Goal: Information Seeking & Learning: Understand process/instructions

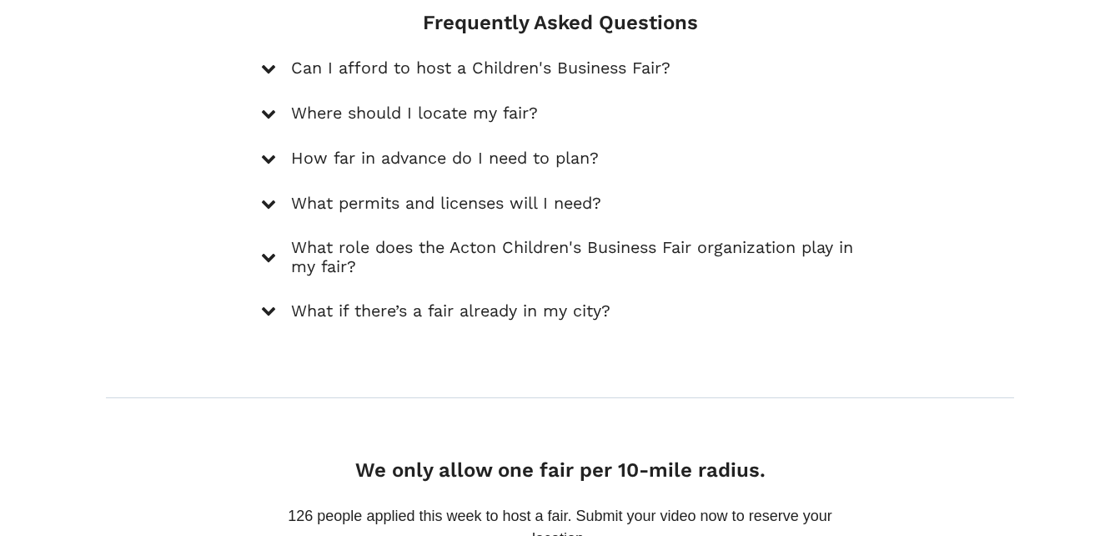
scroll to position [2551, 0]
click at [269, 195] on icon at bounding box center [268, 202] width 15 height 15
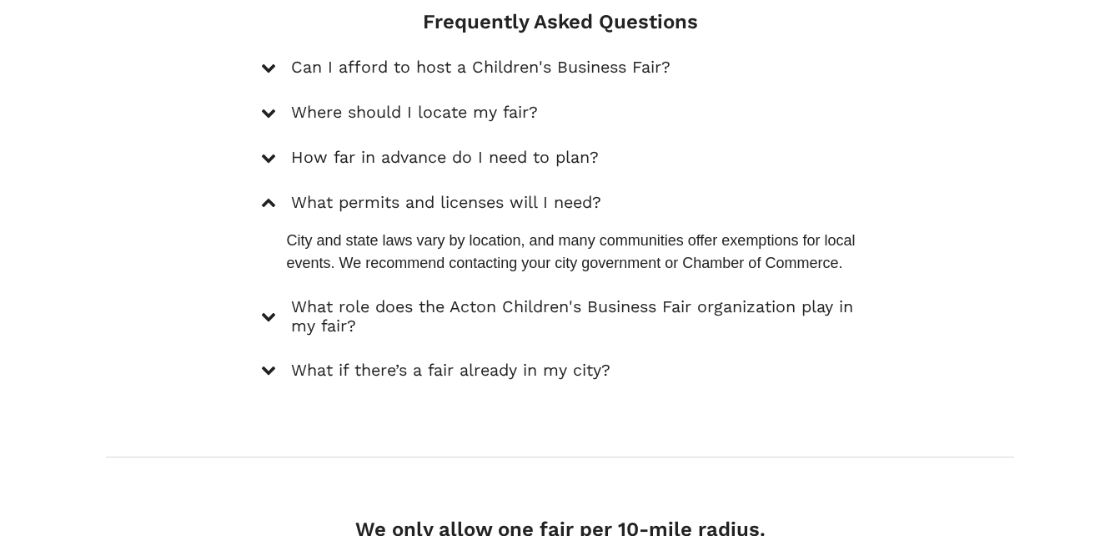
click at [280, 297] on div "What role does the Acton Children's Business Fair organization play in my fair?" at bounding box center [559, 317] width 597 height 40
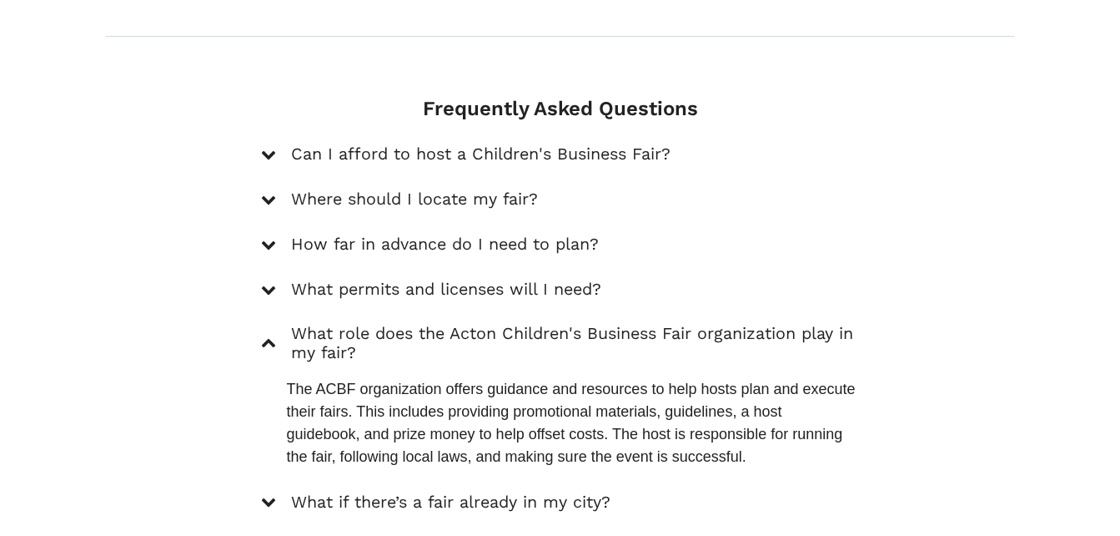
scroll to position [2463, 0]
click at [272, 491] on div at bounding box center [268, 502] width 15 height 23
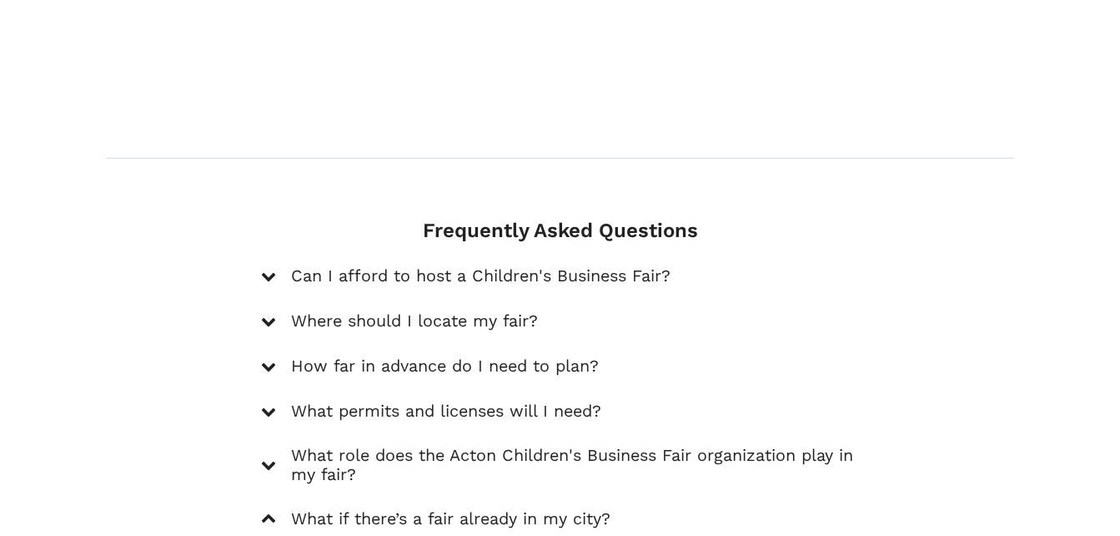
scroll to position [2339, 0]
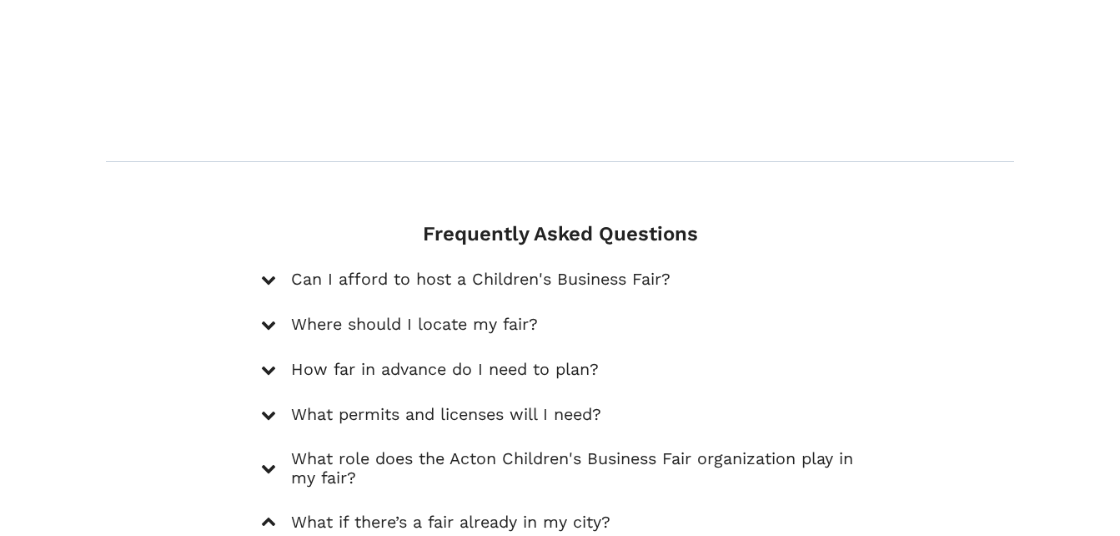
click at [266, 272] on icon at bounding box center [268, 279] width 15 height 15
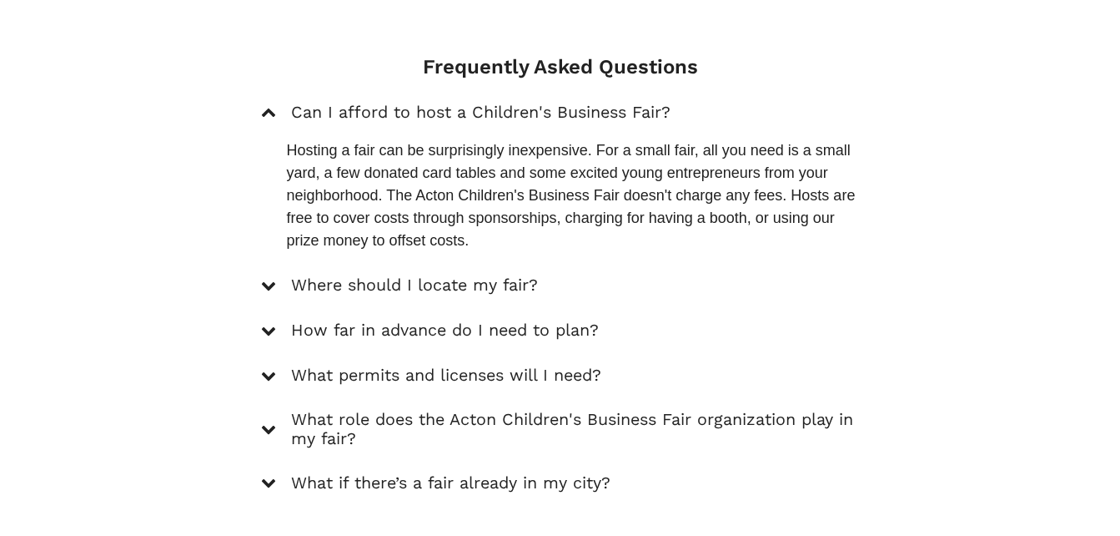
scroll to position [2507, 0]
click at [260, 237] on div "Frequently Asked Questions Can I afford to host a Children's Business Fair? Hos…" at bounding box center [560, 273] width 622 height 439
click at [277, 274] on div "Where should I locate my fair?" at bounding box center [559, 285] width 597 height 23
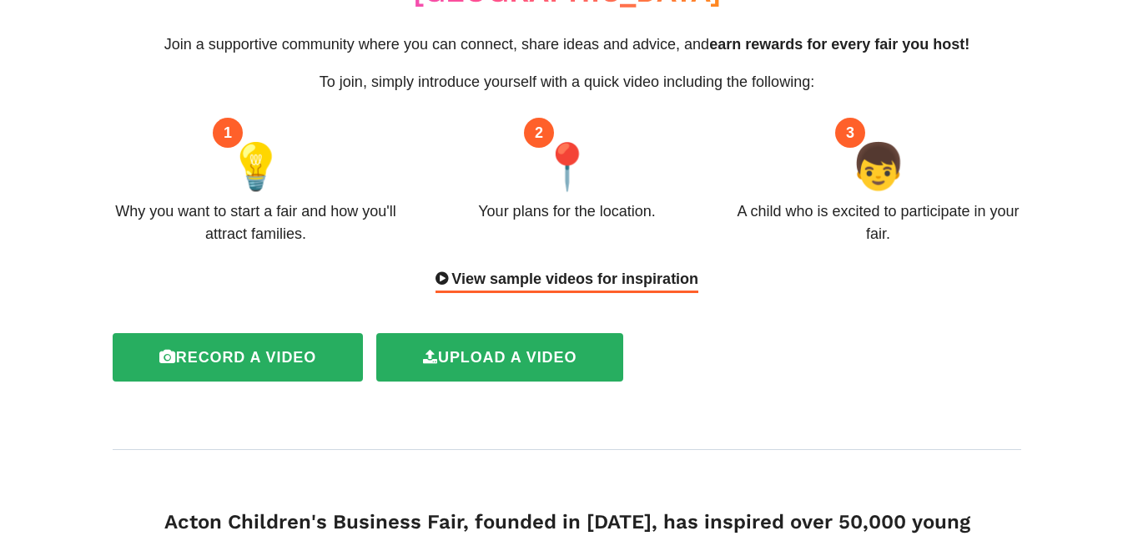
scroll to position [193, 0]
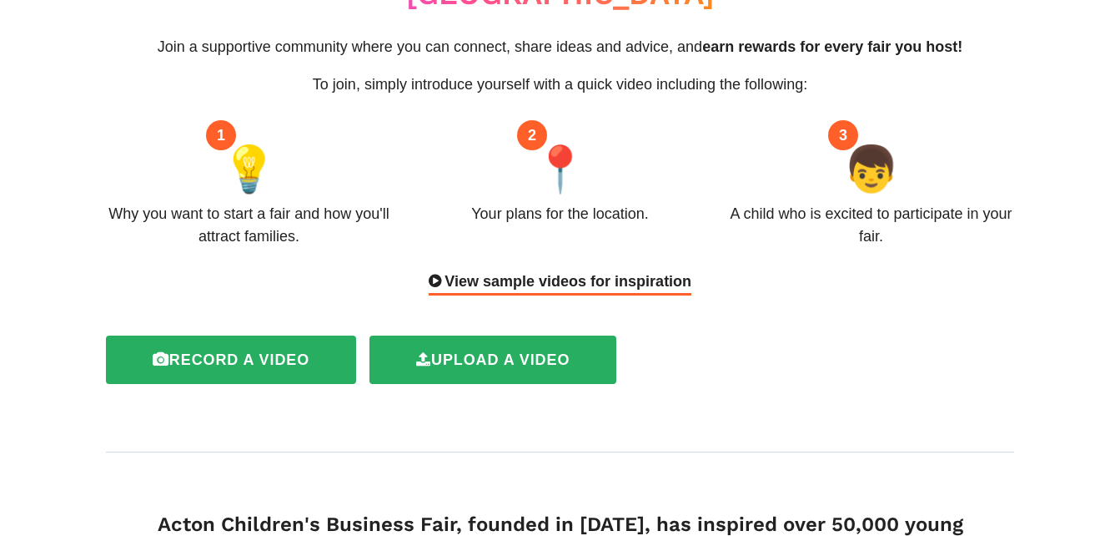
click at [477, 270] on div "View sample videos for inspiration" at bounding box center [560, 282] width 263 height 25
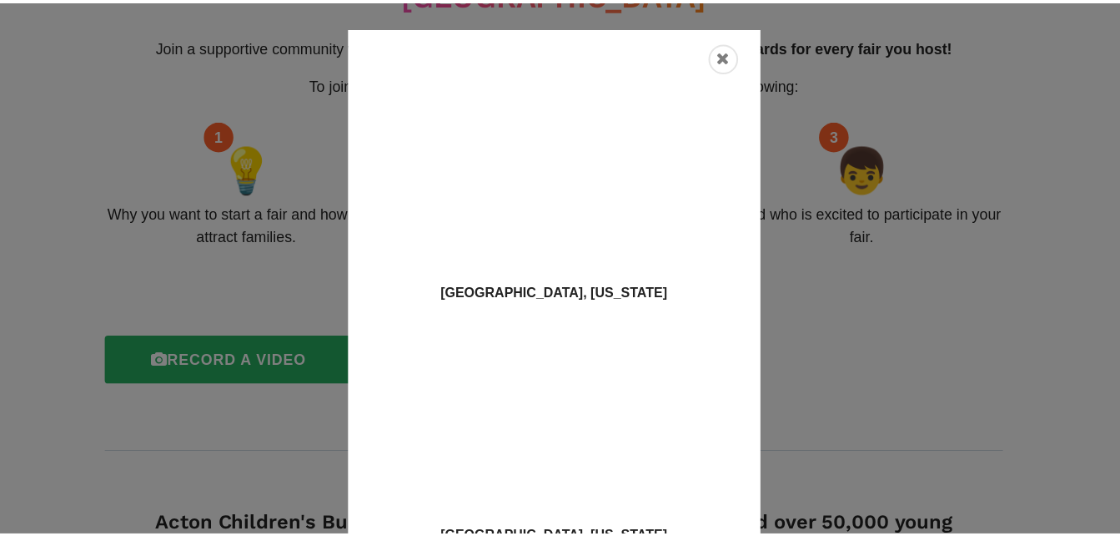
scroll to position [58, 0]
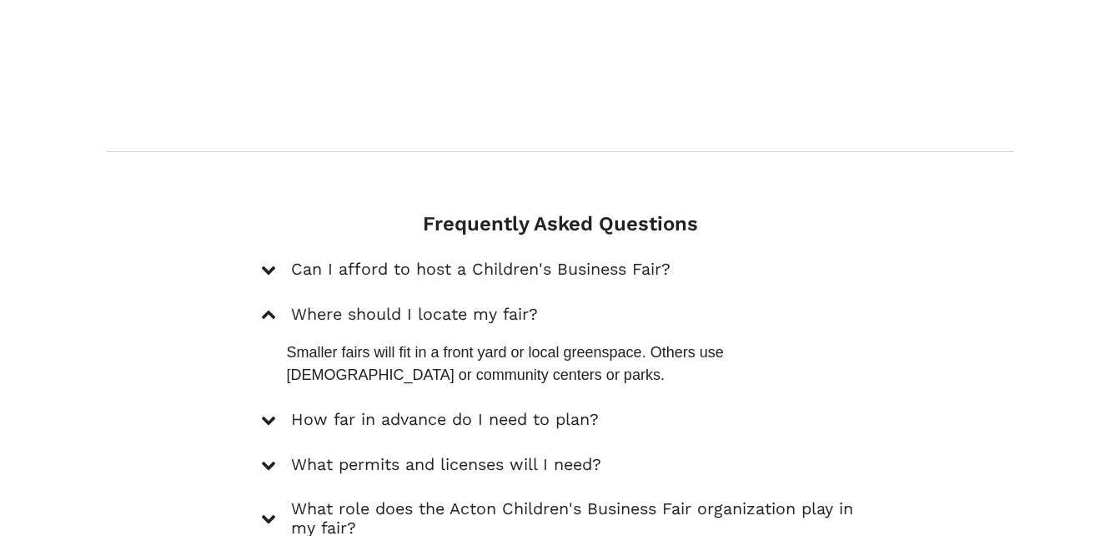
scroll to position [2350, 0]
click at [269, 307] on icon at bounding box center [268, 314] width 15 height 15
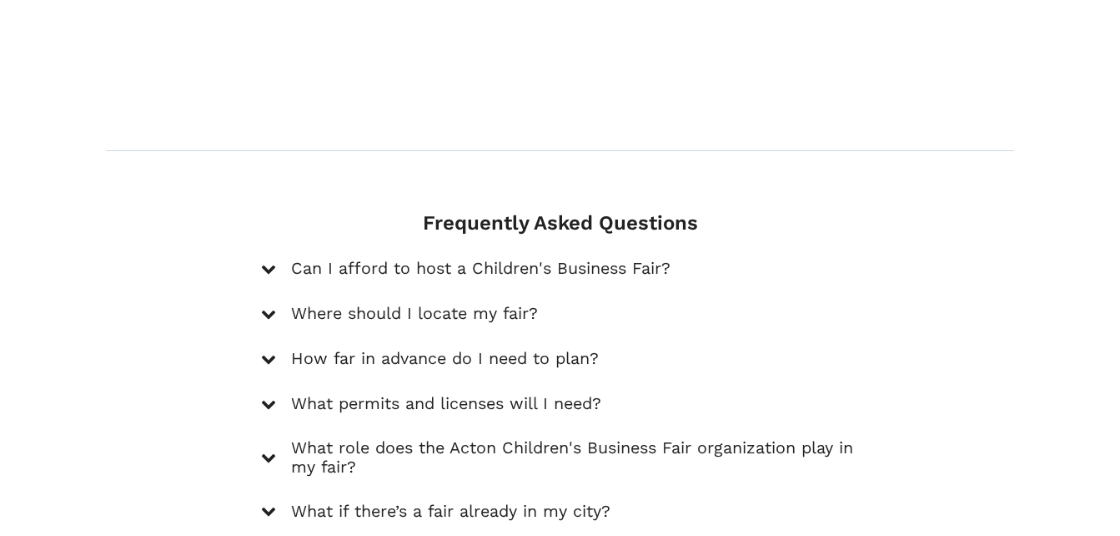
click at [269, 306] on icon at bounding box center [268, 313] width 15 height 15
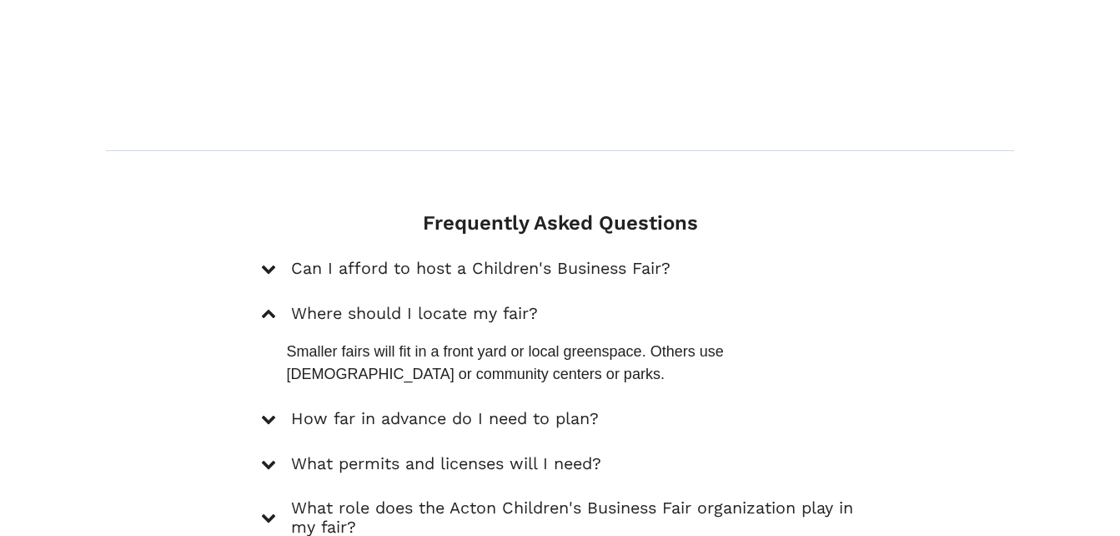
click at [269, 307] on icon at bounding box center [268, 314] width 15 height 15
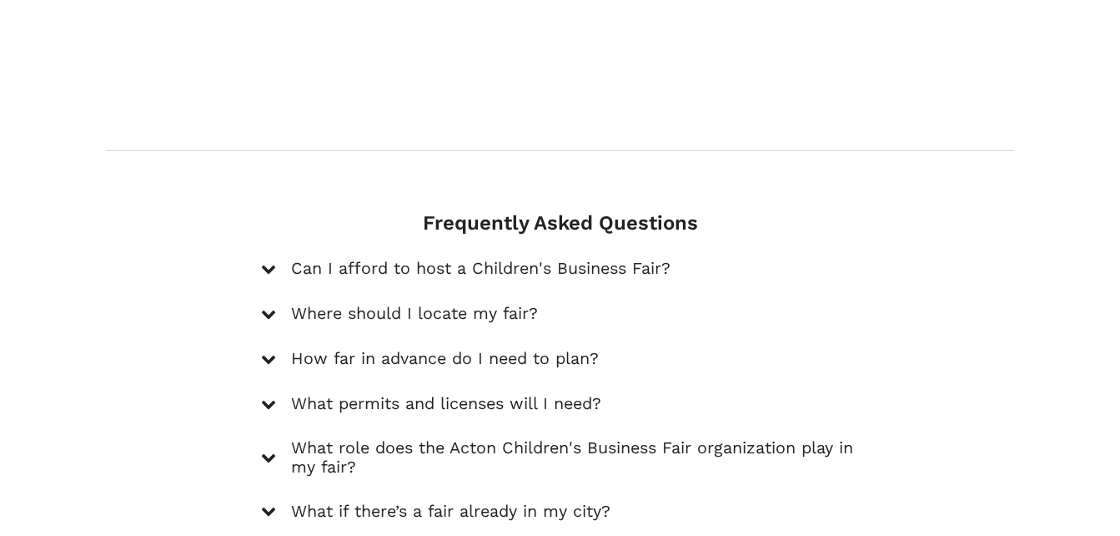
click at [269, 306] on icon at bounding box center [268, 313] width 15 height 15
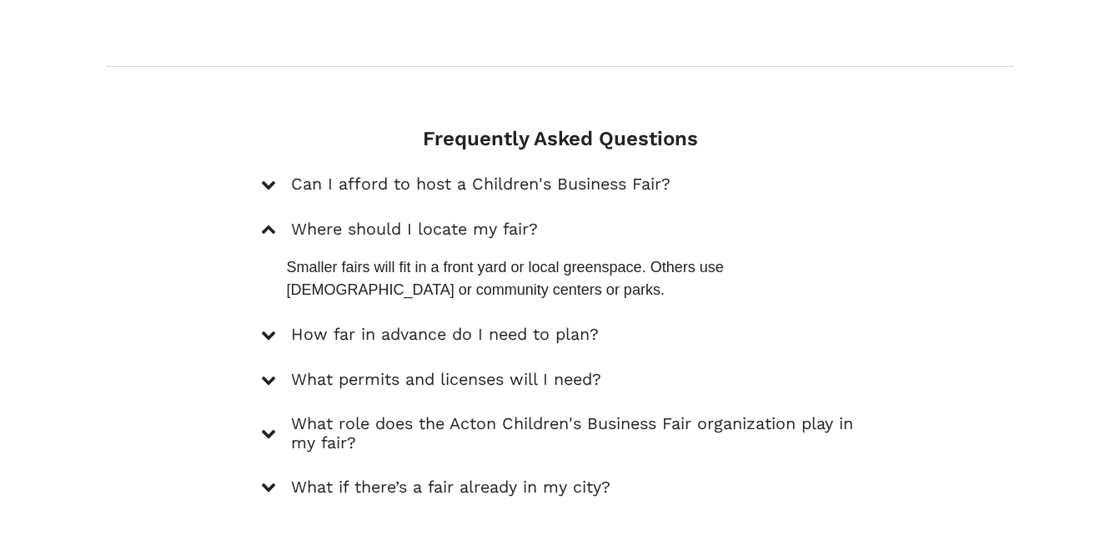
scroll to position [2435, 0]
click at [271, 326] on icon at bounding box center [268, 333] width 15 height 15
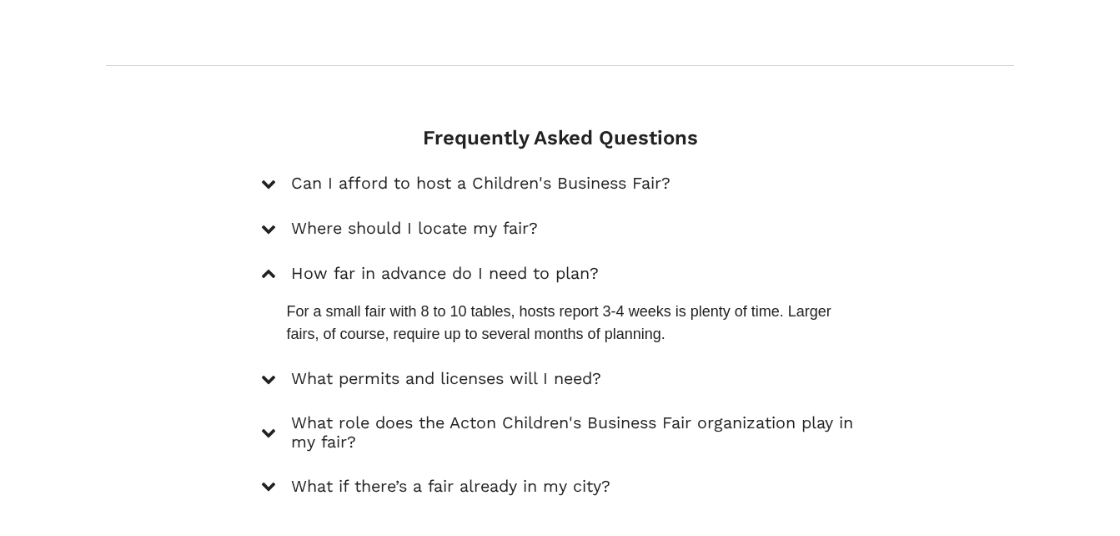
click at [269, 267] on icon at bounding box center [268, 274] width 15 height 15
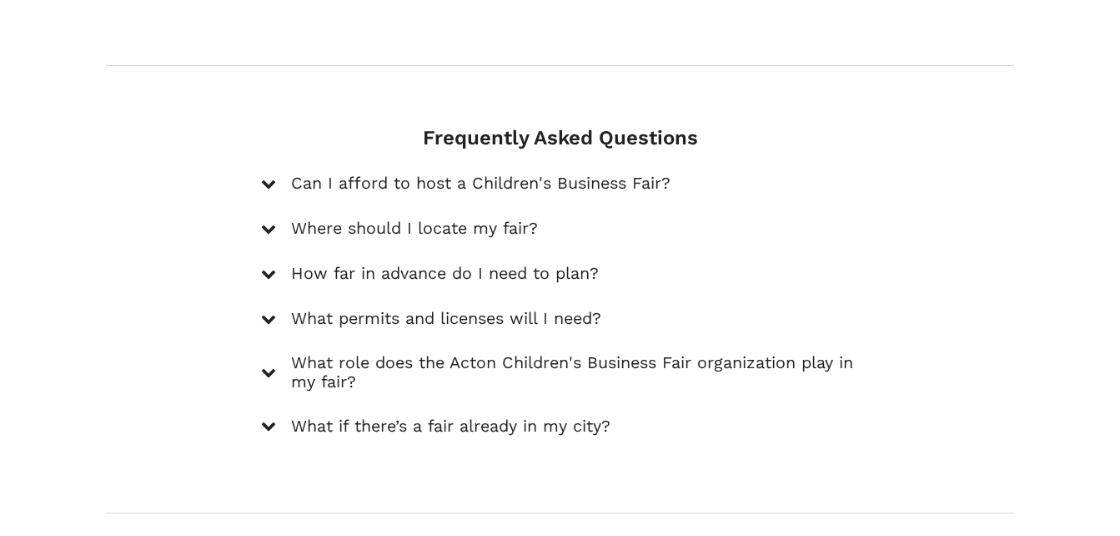
click at [266, 311] on icon at bounding box center [268, 318] width 15 height 15
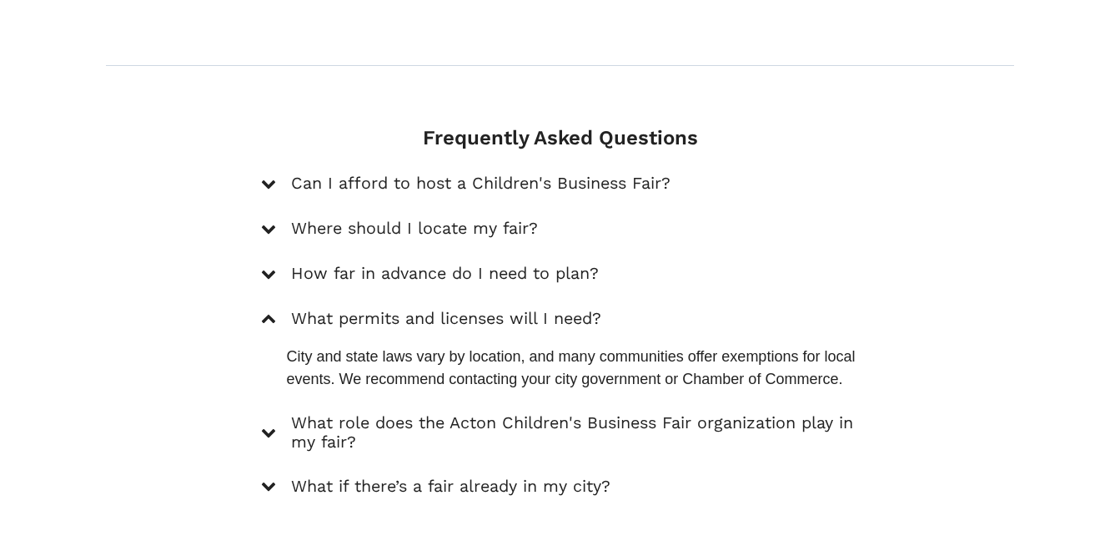
click at [266, 312] on icon at bounding box center [268, 319] width 15 height 15
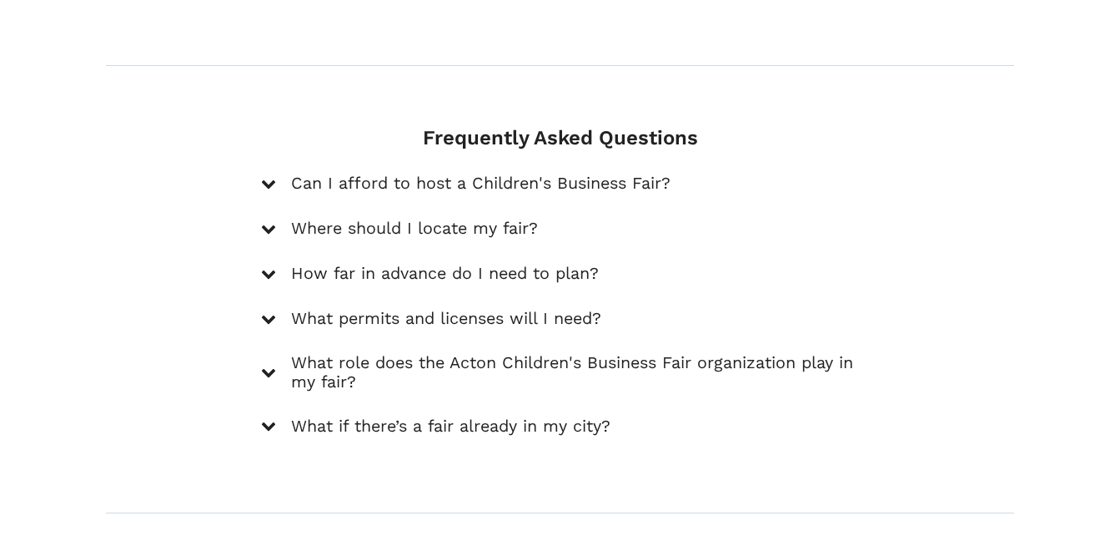
click at [272, 365] on icon at bounding box center [268, 372] width 15 height 15
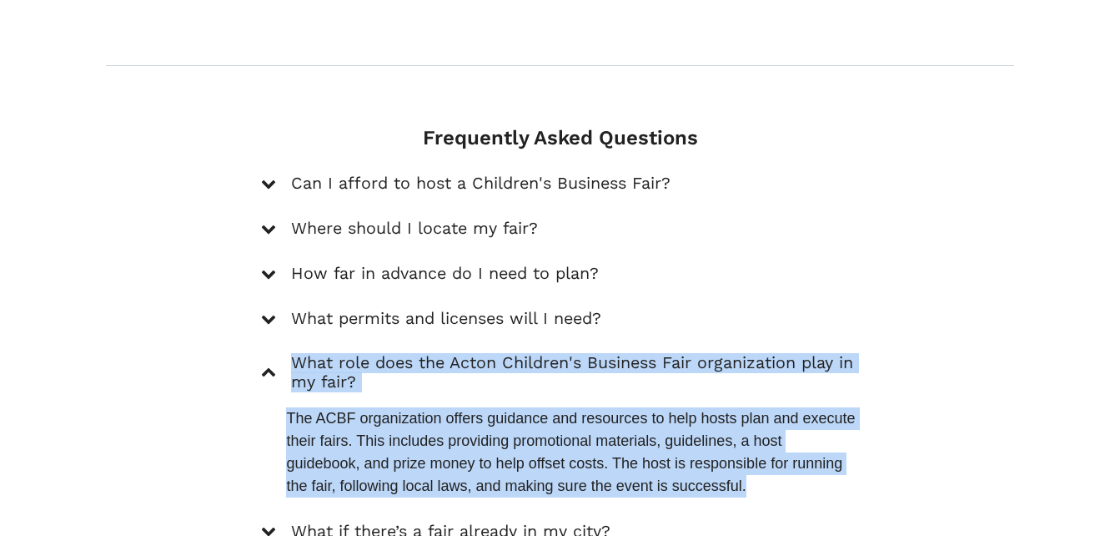
drag, startPoint x: 272, startPoint y: 318, endPoint x: 268, endPoint y: 460, distance: 141.9
click at [268, 460] on div "Can I afford to host a Children's Business Fair? Hosting a fair can be surprisi…" at bounding box center [559, 358] width 597 height 370
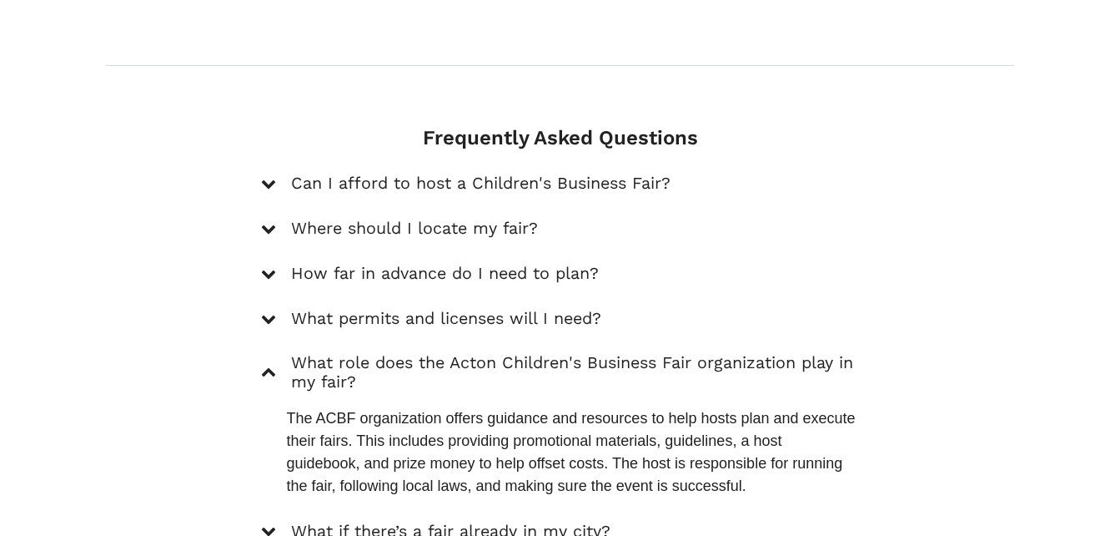
click at [268, 523] on icon at bounding box center [268, 530] width 15 height 15
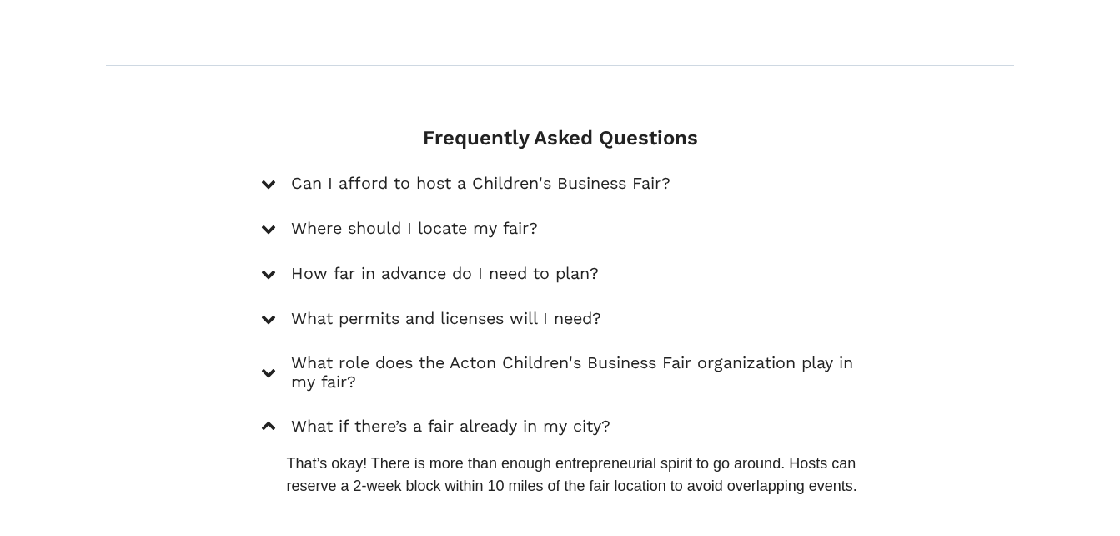
click at [267, 419] on icon at bounding box center [268, 426] width 15 height 15
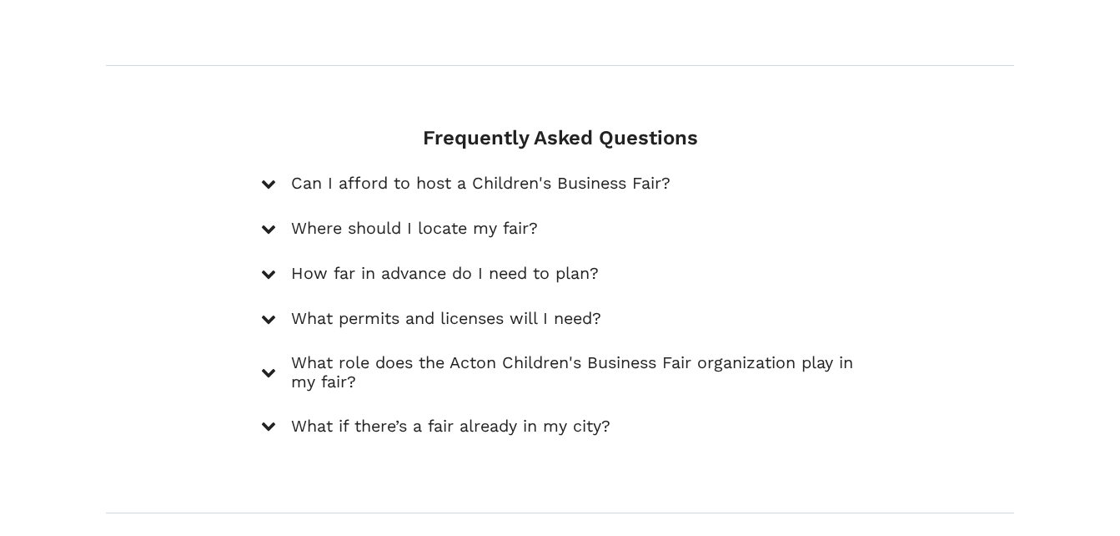
click at [280, 173] on div "Can I afford to host a Children's Business Fair?" at bounding box center [559, 184] width 597 height 23
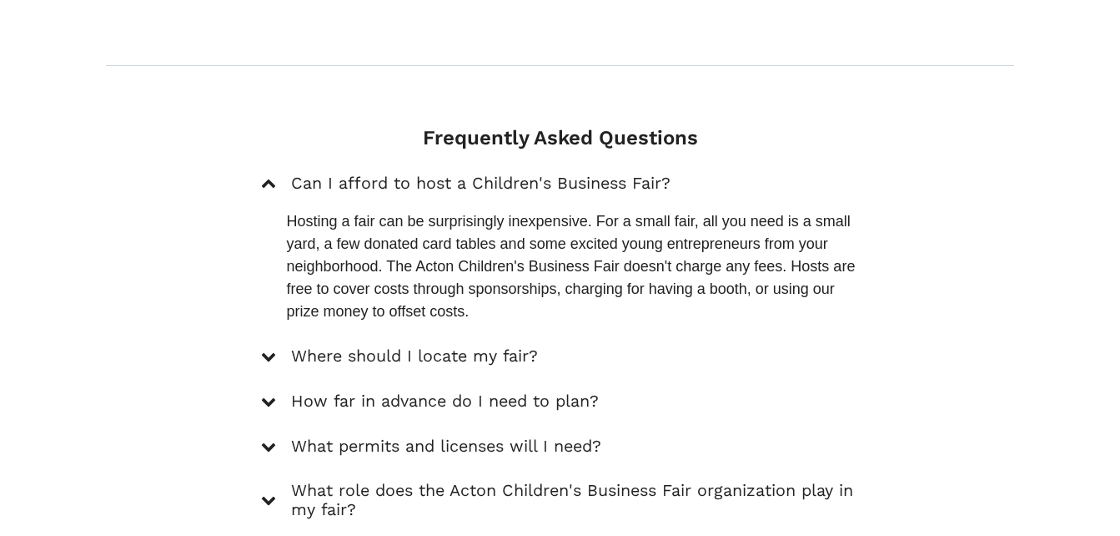
click at [280, 173] on div "Can I afford to host a Children's Business Fair?" at bounding box center [559, 184] width 597 height 23
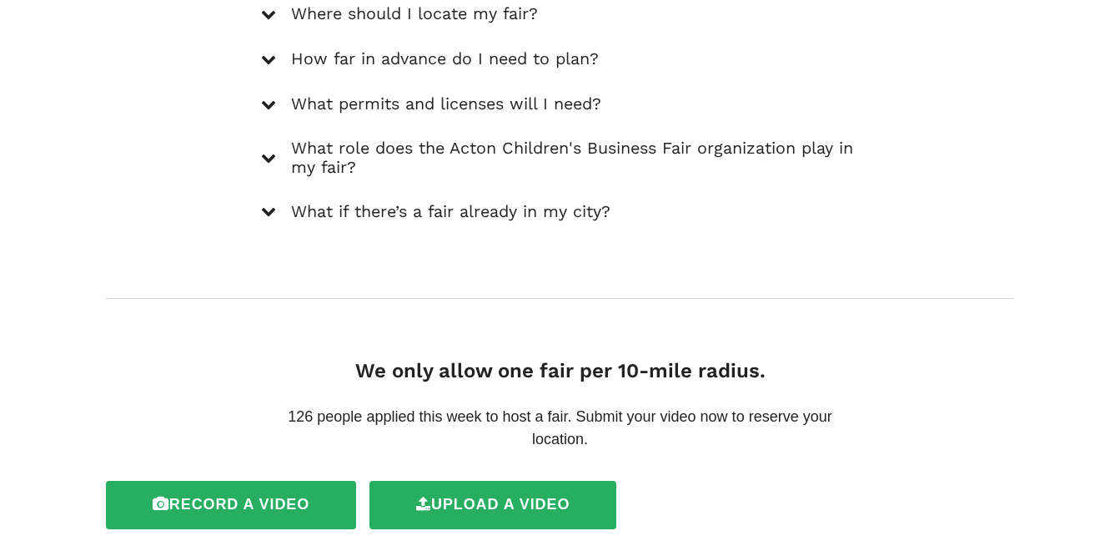
scroll to position [2688, 0]
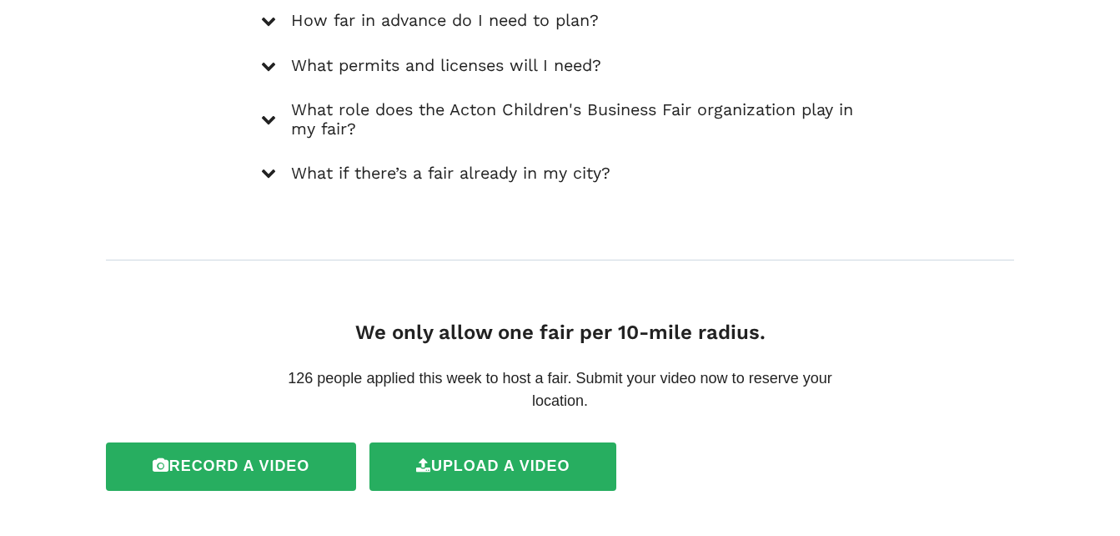
click at [434, 320] on h4 "We only allow one fair per 10-mile radius." at bounding box center [559, 332] width 597 height 24
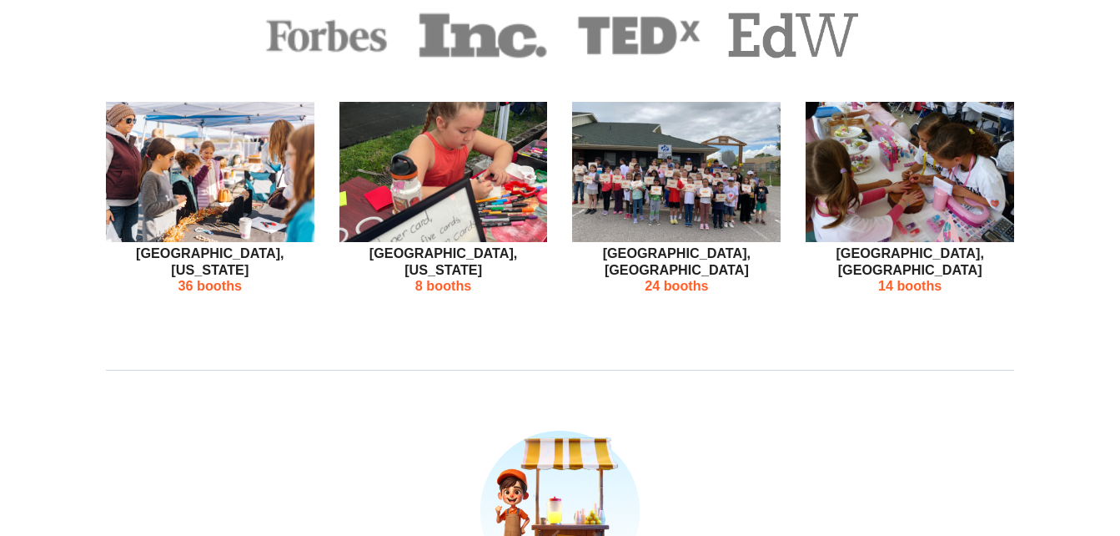
scroll to position [786, 0]
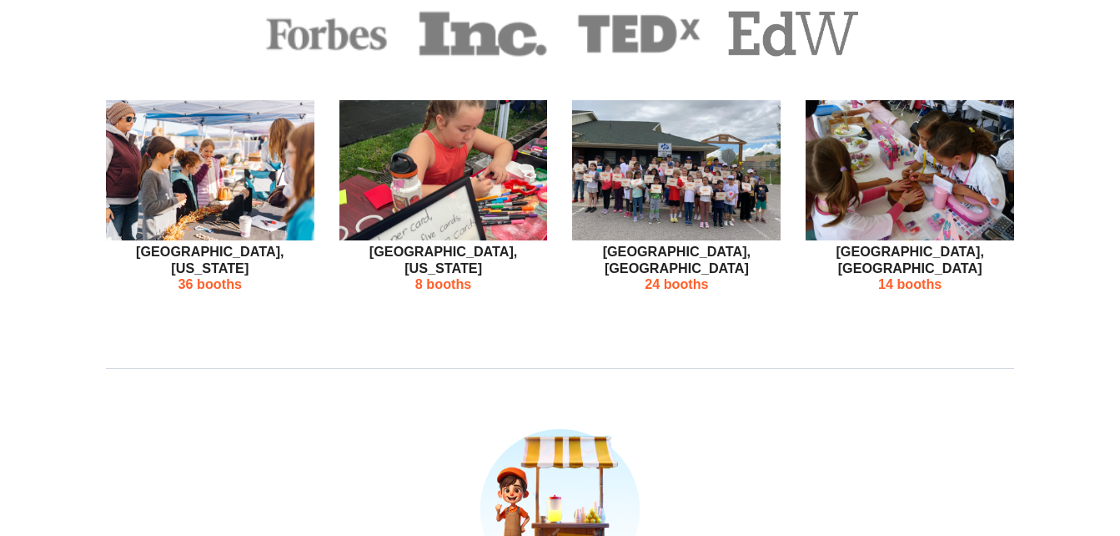
click at [466, 171] on img at bounding box center [444, 169] width 209 height 139
click at [445, 276] on p "8 booths" at bounding box center [444, 284] width 209 height 16
drag, startPoint x: 445, startPoint y: 240, endPoint x: 426, endPoint y: 158, distance: 83.8
click at [426, 158] on img at bounding box center [444, 169] width 209 height 139
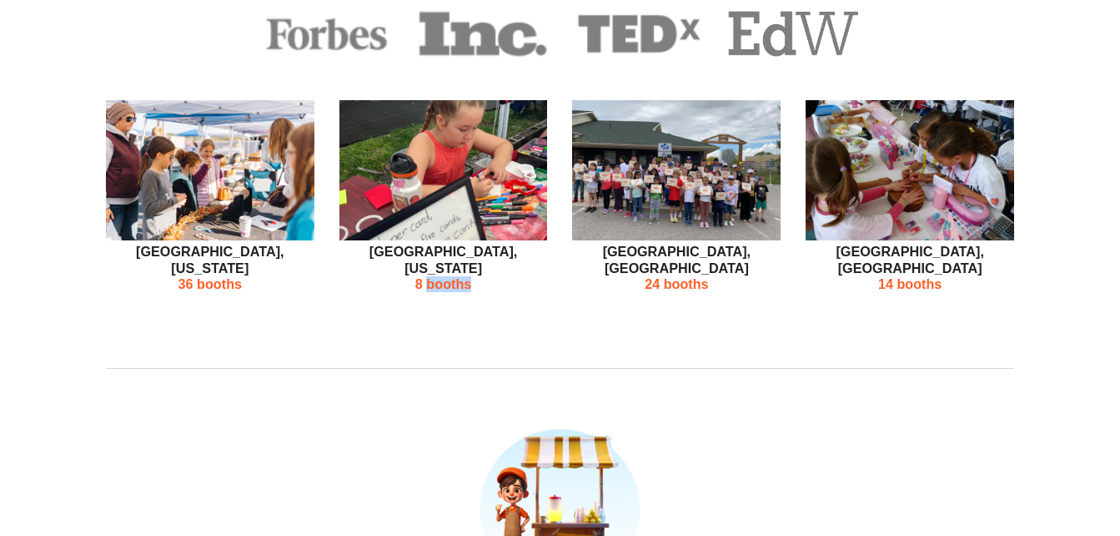
click at [426, 158] on img at bounding box center [444, 169] width 209 height 139
drag, startPoint x: 426, startPoint y: 158, endPoint x: 420, endPoint y: 237, distance: 78.6
click at [420, 276] on p "8 booths" at bounding box center [444, 284] width 209 height 16
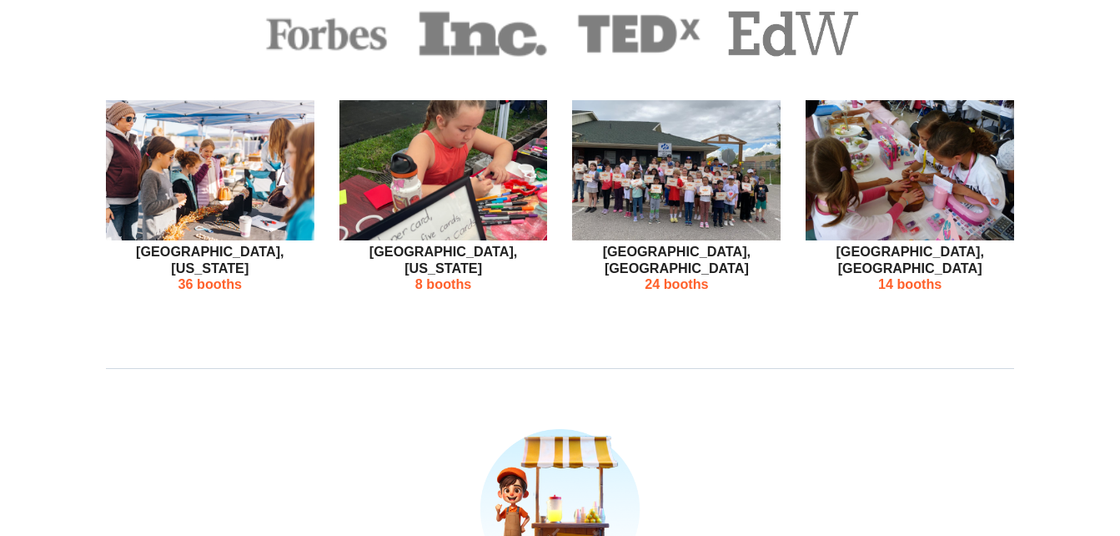
drag, startPoint x: 420, startPoint y: 237, endPoint x: 379, endPoint y: 292, distance: 69.1
click at [409, 132] on img at bounding box center [444, 169] width 209 height 139
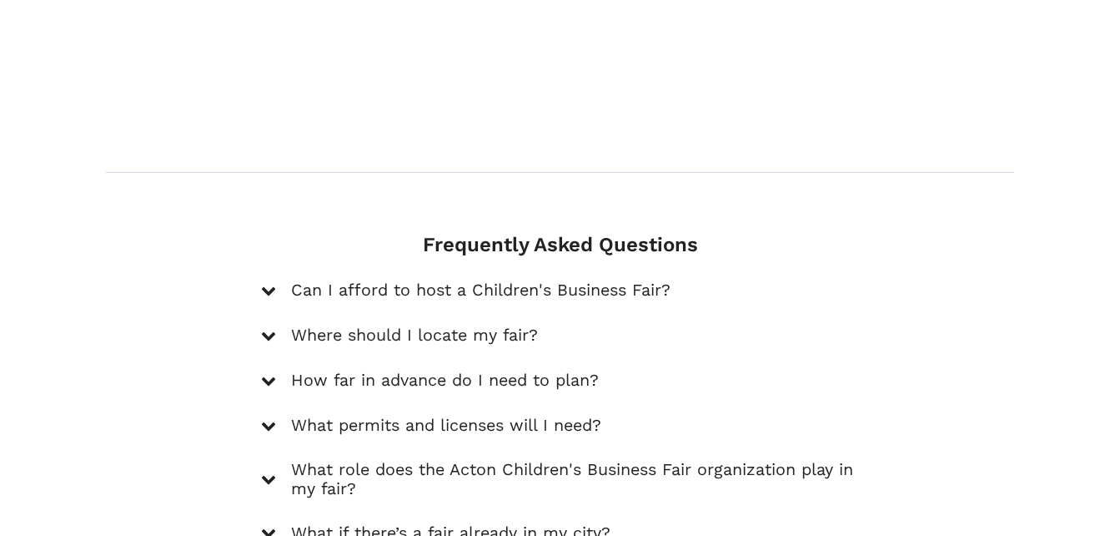
scroll to position [2329, 0]
click at [272, 282] on icon at bounding box center [268, 289] width 15 height 15
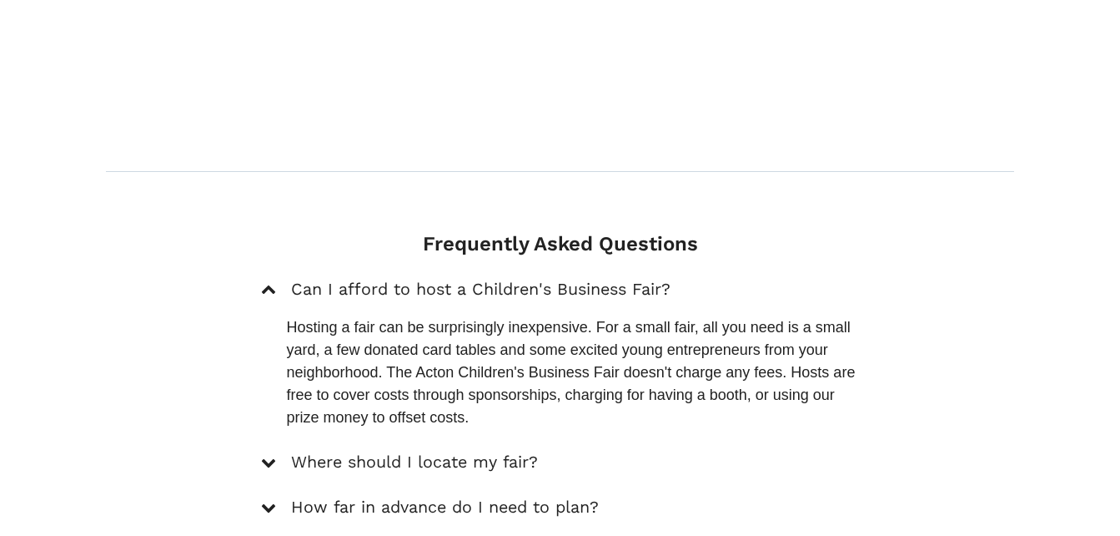
click at [272, 283] on icon at bounding box center [268, 290] width 15 height 15
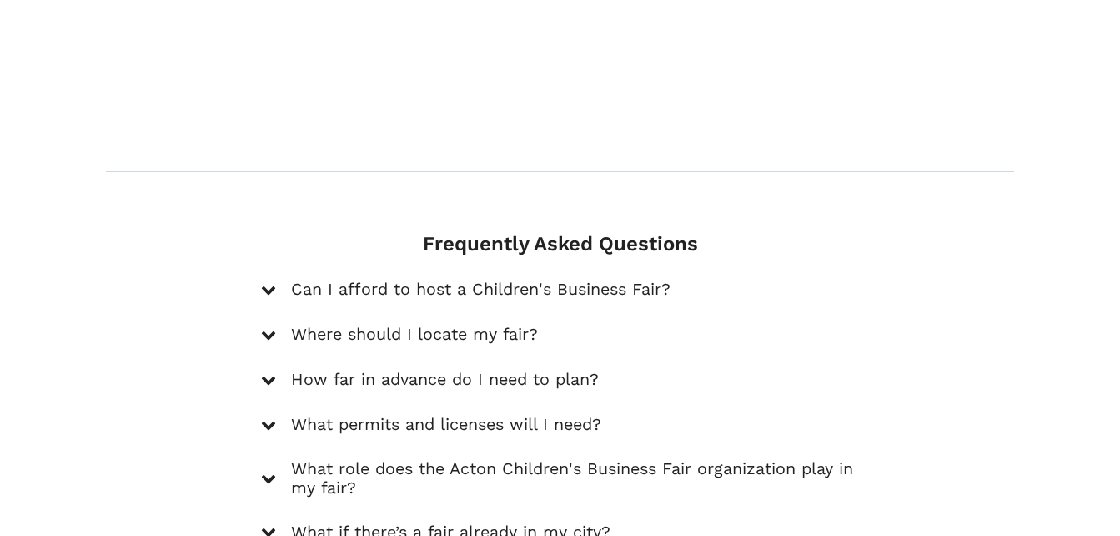
click at [268, 327] on icon at bounding box center [268, 334] width 15 height 15
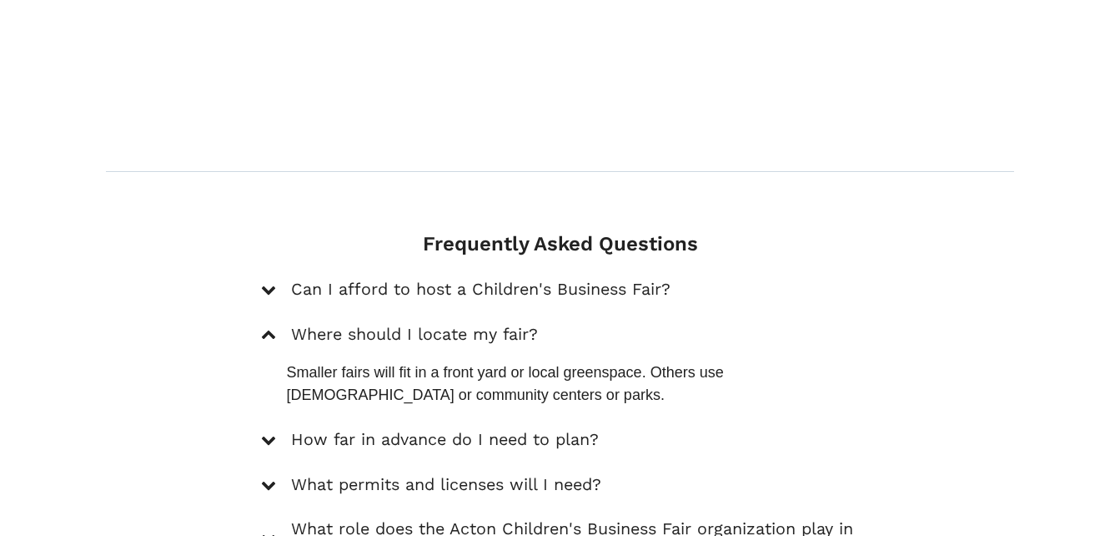
click at [268, 328] on icon at bounding box center [268, 335] width 15 height 15
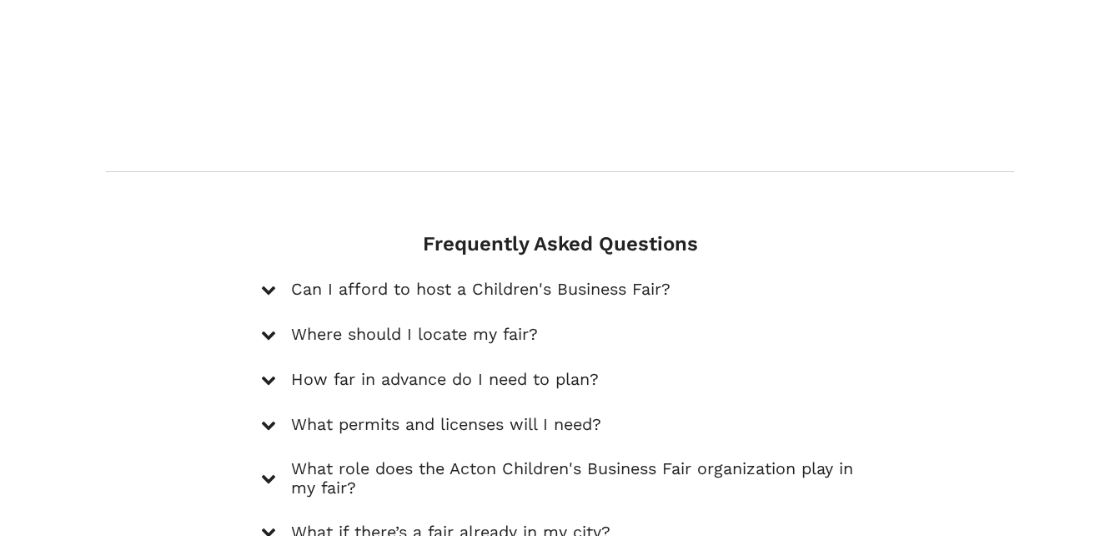
click at [265, 327] on icon at bounding box center [268, 334] width 15 height 15
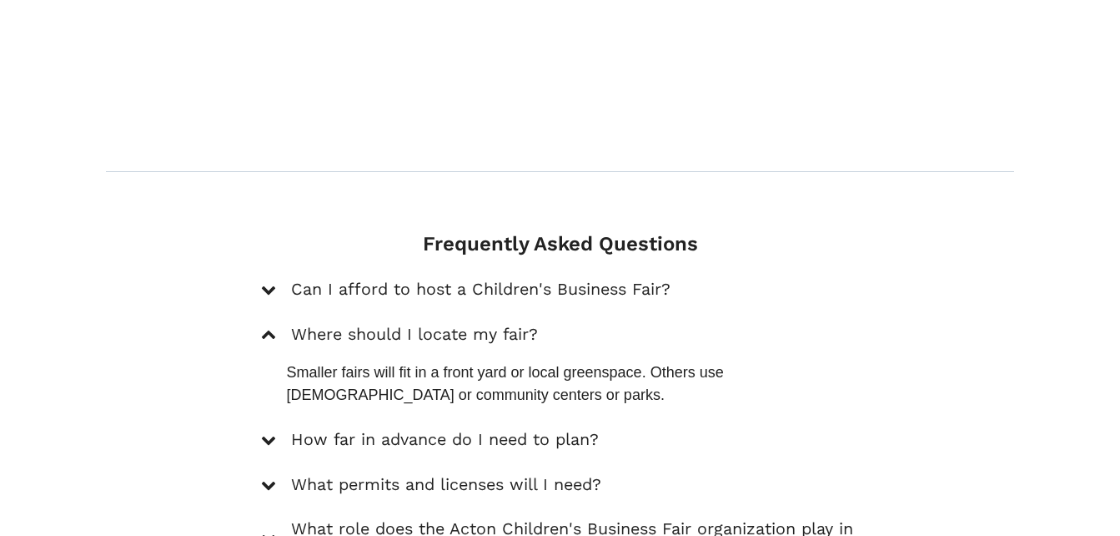
click at [265, 328] on icon at bounding box center [268, 335] width 15 height 15
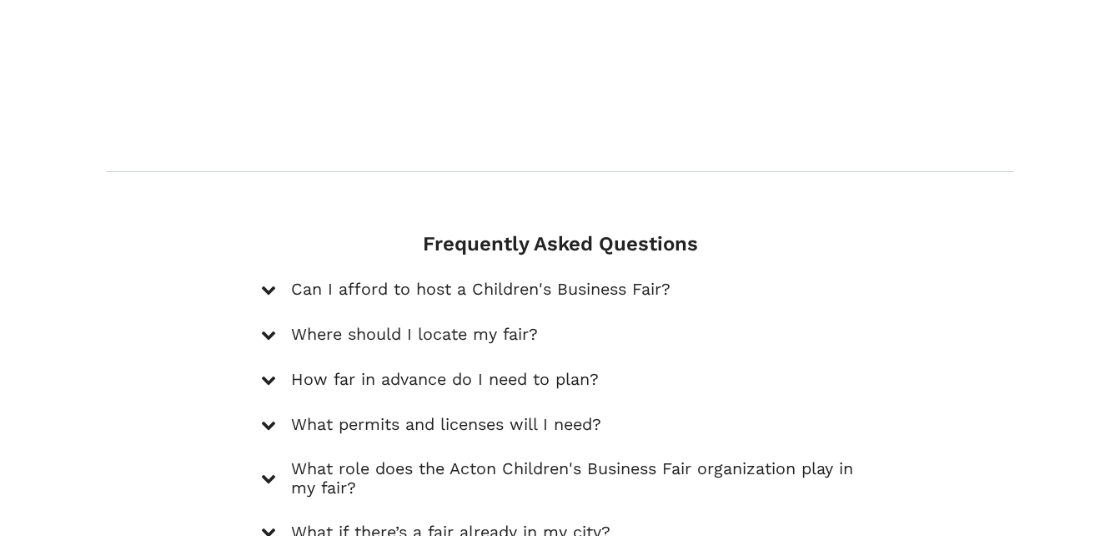
click at [268, 372] on icon at bounding box center [268, 379] width 15 height 15
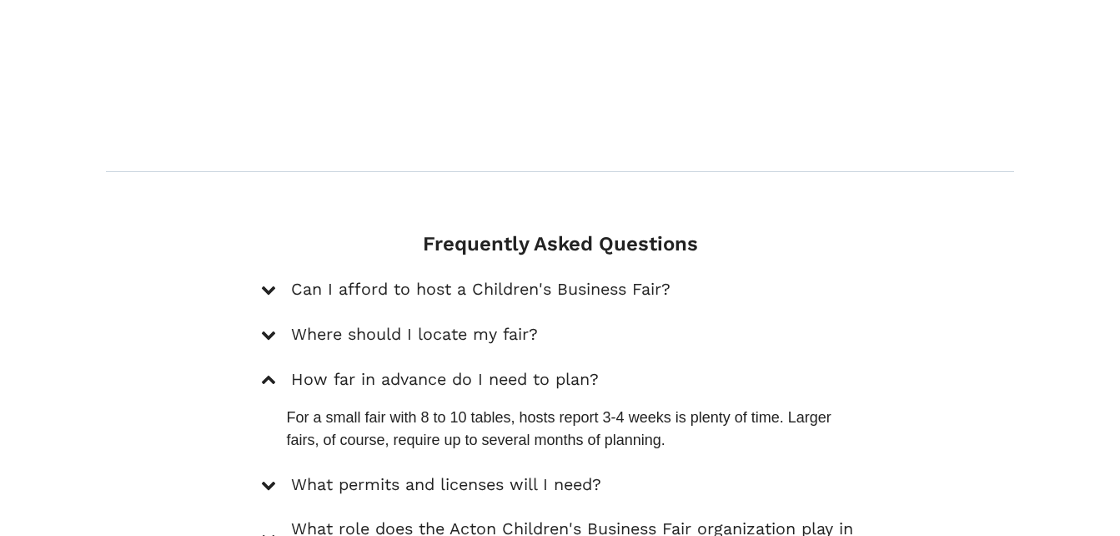
click at [268, 373] on icon at bounding box center [268, 380] width 15 height 15
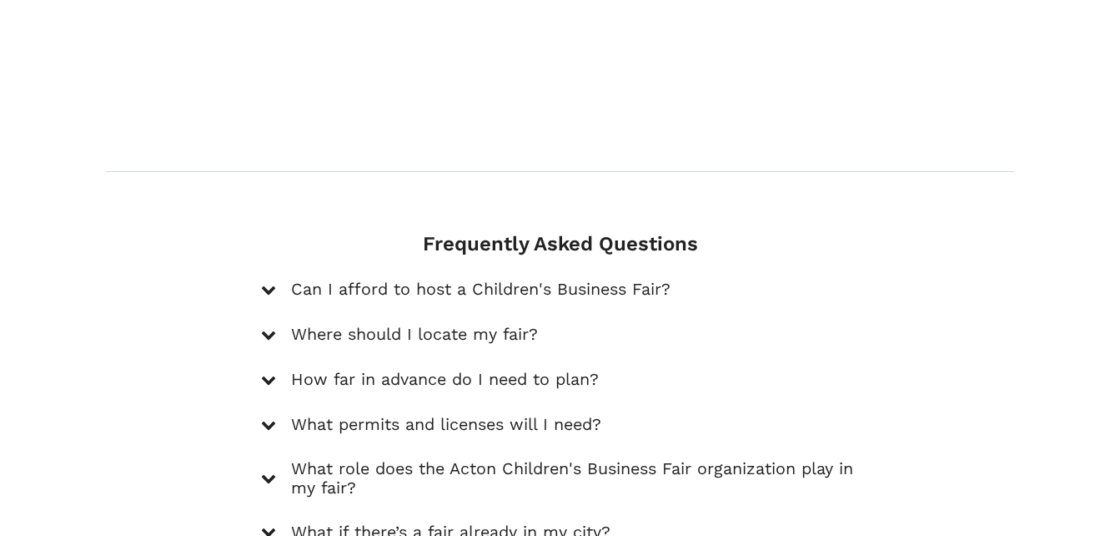
click at [266, 414] on div at bounding box center [268, 425] width 15 height 23
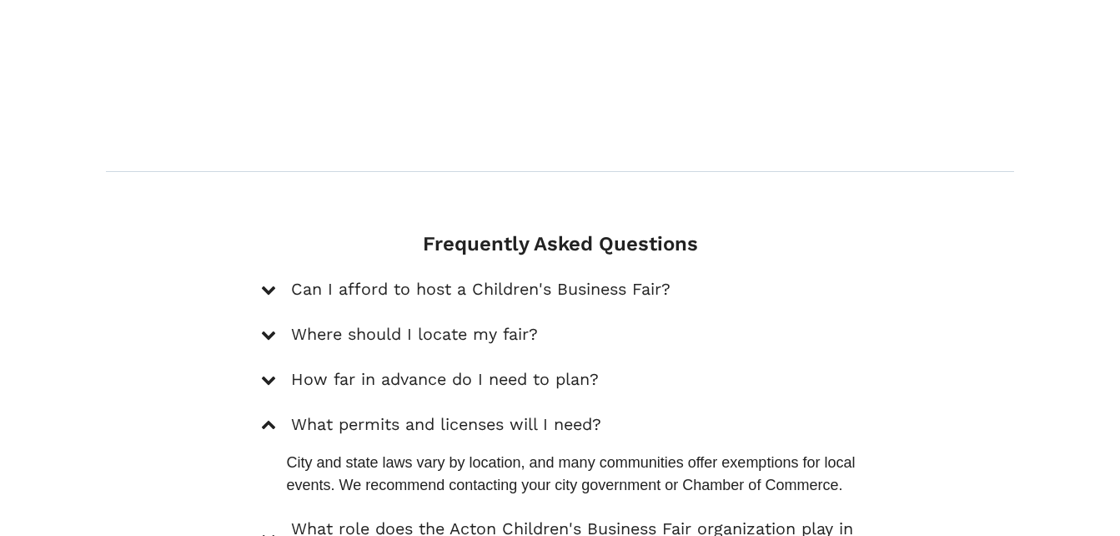
click at [266, 414] on div at bounding box center [268, 425] width 15 height 23
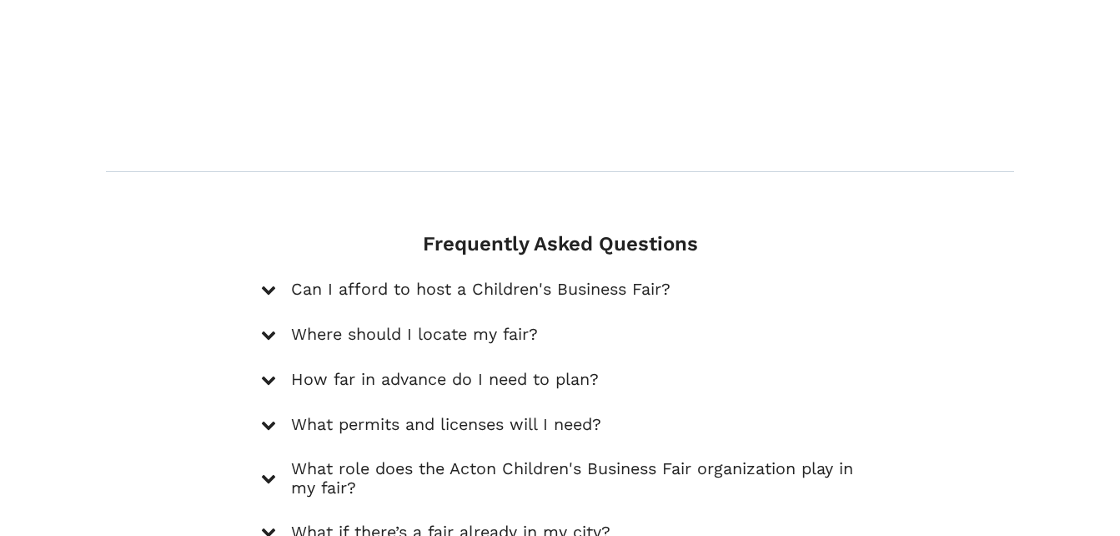
click at [267, 459] on div "What role does the Acton Children's Business Fair organization play in my fair?" at bounding box center [559, 479] width 597 height 40
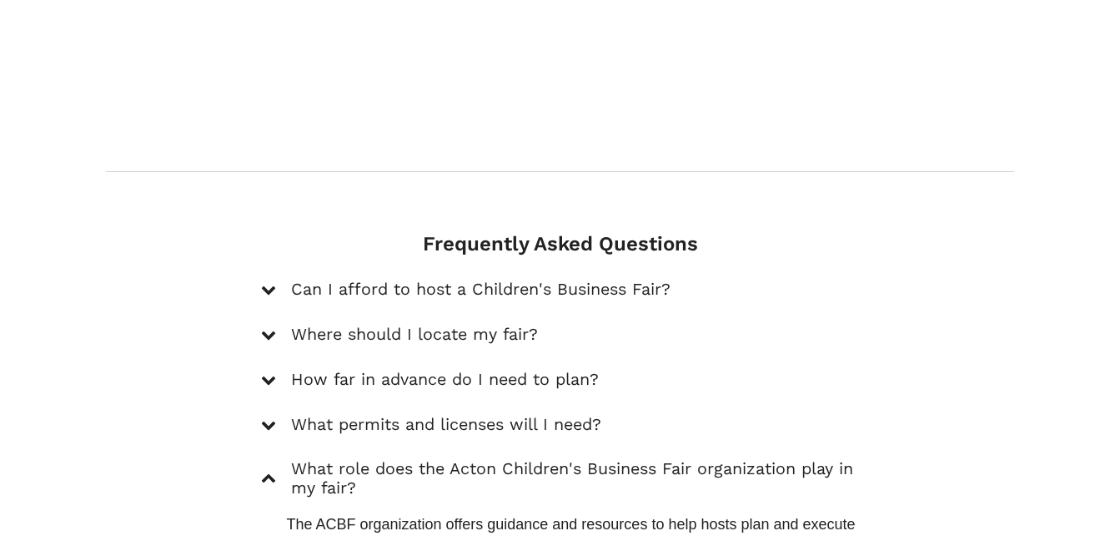
click at [267, 459] on div "What role does the Acton Children's Business Fair organization play in my fair?" at bounding box center [559, 479] width 597 height 40
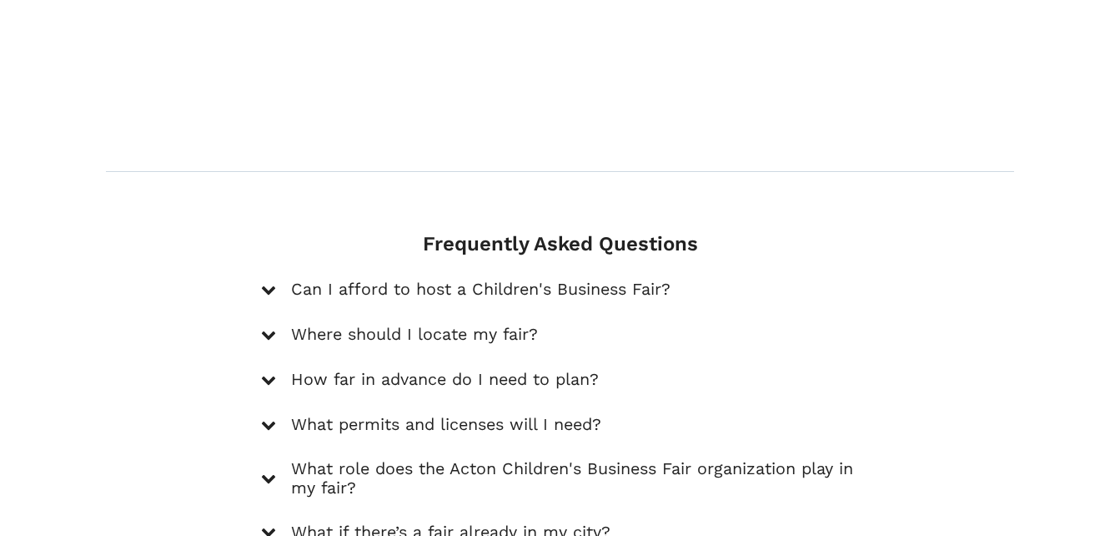
click at [267, 459] on div "What role does the Acton Children's Business Fair organization play in my fair?" at bounding box center [559, 479] width 597 height 40
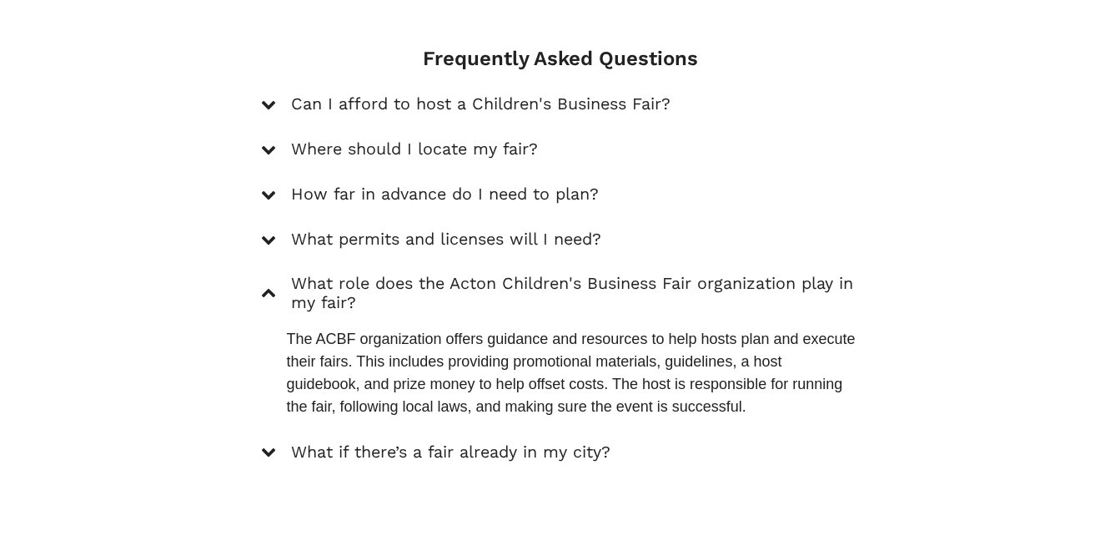
scroll to position [2515, 0]
click at [269, 443] on icon at bounding box center [268, 450] width 15 height 15
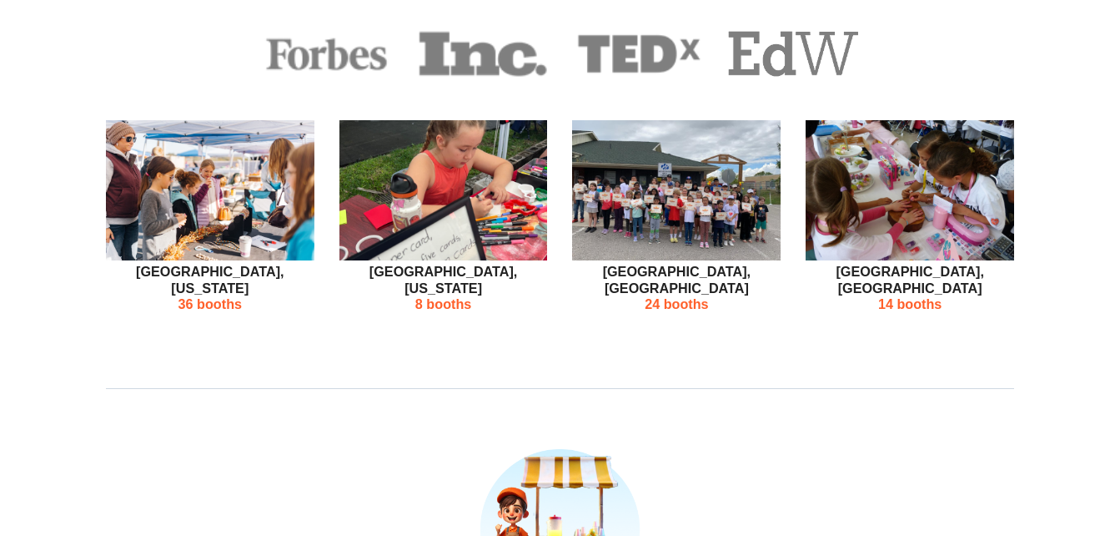
scroll to position [767, 0]
click at [902, 295] on p "14 booths" at bounding box center [910, 303] width 209 height 16
click at [444, 295] on p "8 booths" at bounding box center [444, 303] width 209 height 16
click at [691, 167] on img at bounding box center [676, 188] width 209 height 139
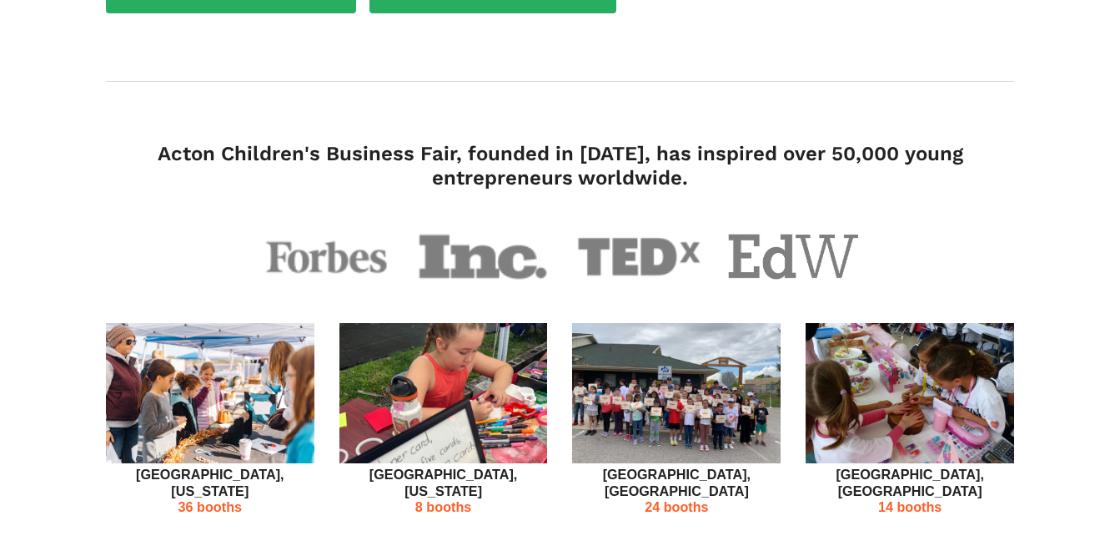
scroll to position [564, 0]
click at [497, 355] on img at bounding box center [444, 391] width 209 height 139
click at [978, 351] on img at bounding box center [910, 391] width 209 height 139
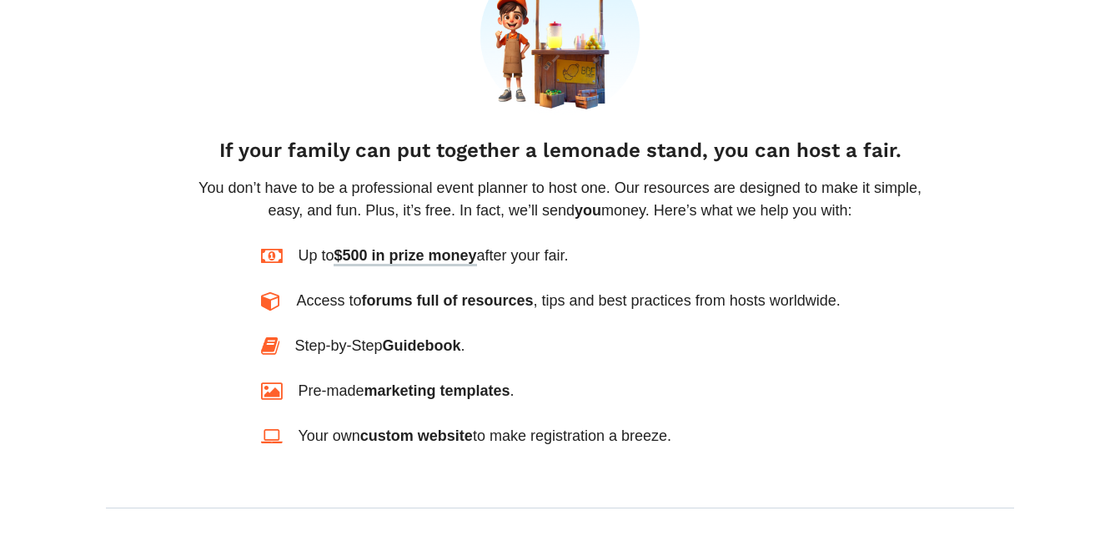
scroll to position [1260, 0]
drag, startPoint x: 408, startPoint y: 292, endPoint x: 408, endPoint y: 343, distance: 50.9
click at [408, 343] on div "Up to $500 in prize money after your fair. Access to forums full of resources ,…" at bounding box center [559, 345] width 597 height 203
click at [408, 381] on span "marketing templates" at bounding box center [437, 389] width 146 height 17
click at [422, 426] on span "custom website" at bounding box center [416, 434] width 113 height 17
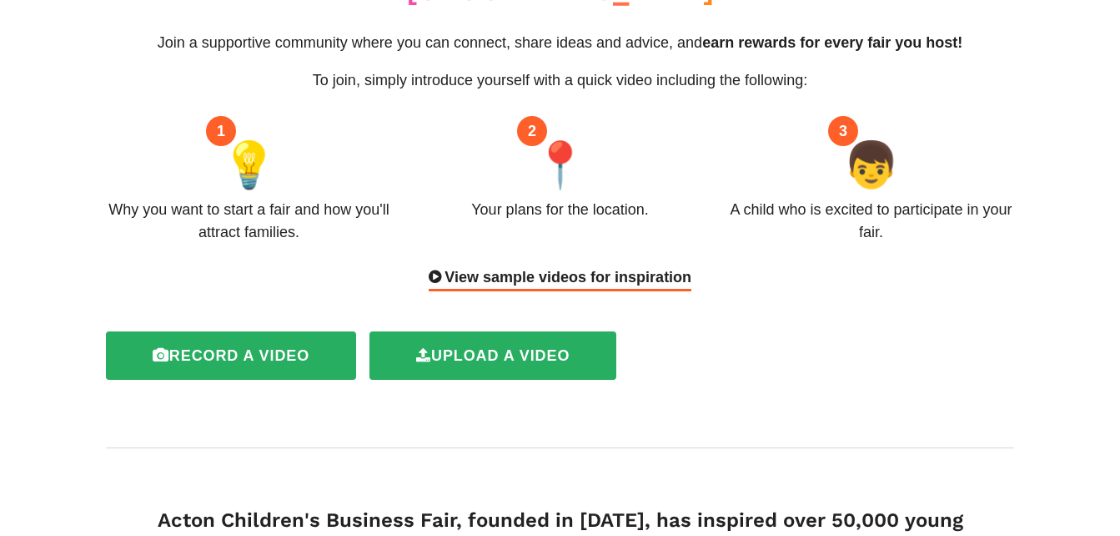
scroll to position [0, 0]
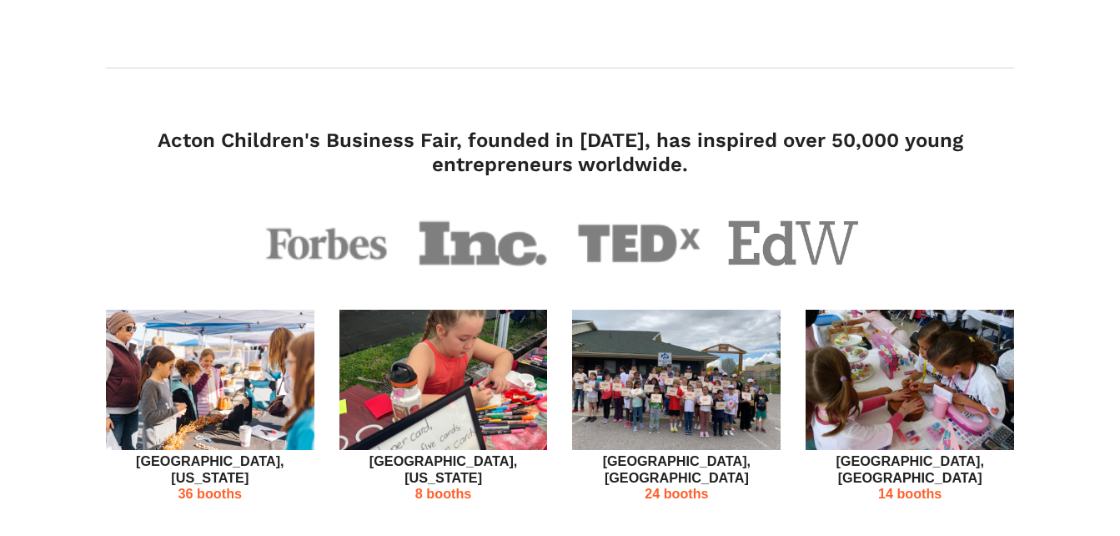
scroll to position [579, 0]
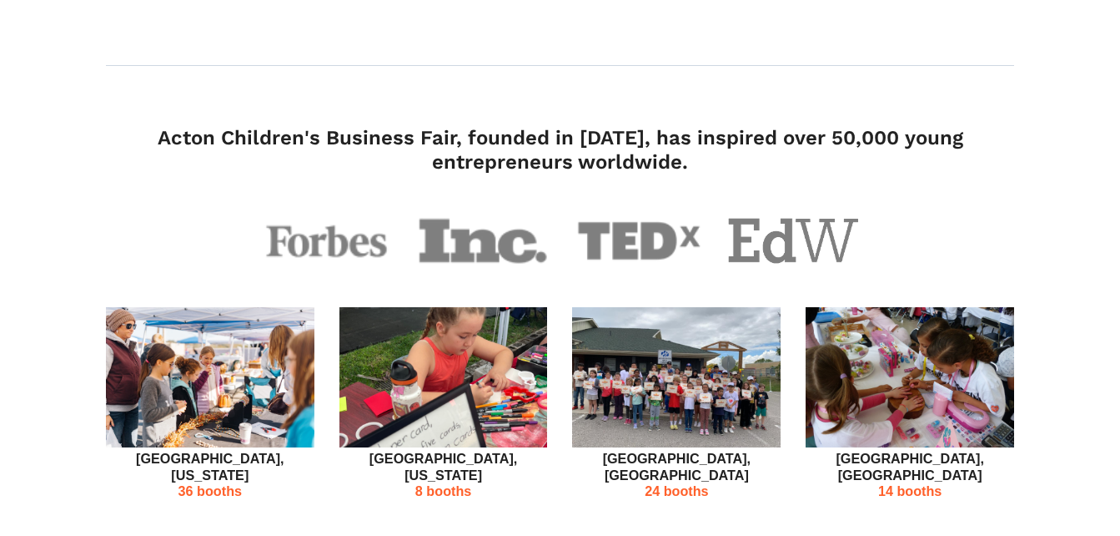
click at [710, 361] on img at bounding box center [676, 376] width 209 height 139
click at [853, 357] on img at bounding box center [910, 376] width 209 height 139
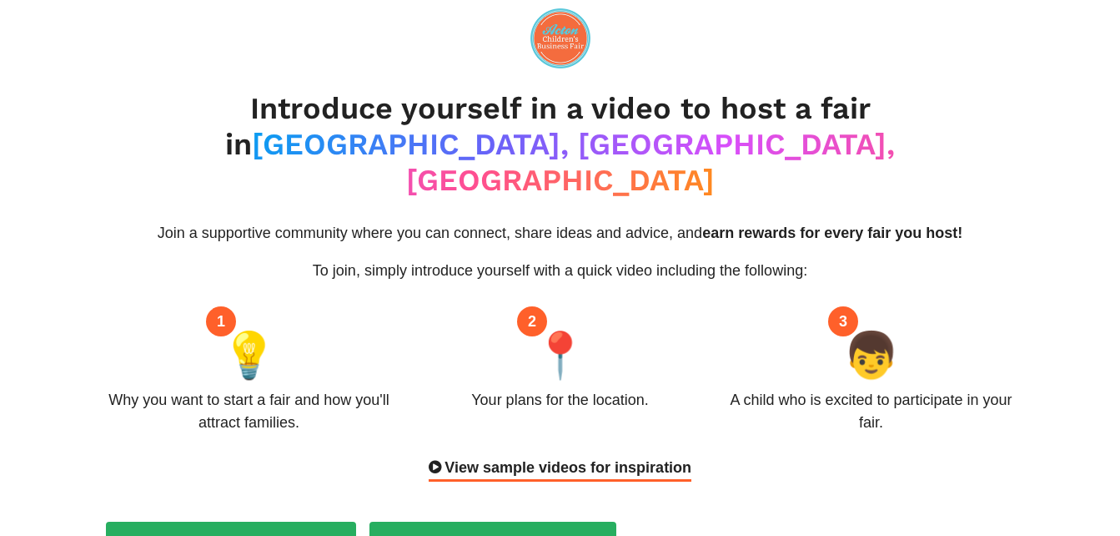
scroll to position [0, 0]
